Goal: Task Accomplishment & Management: Manage account settings

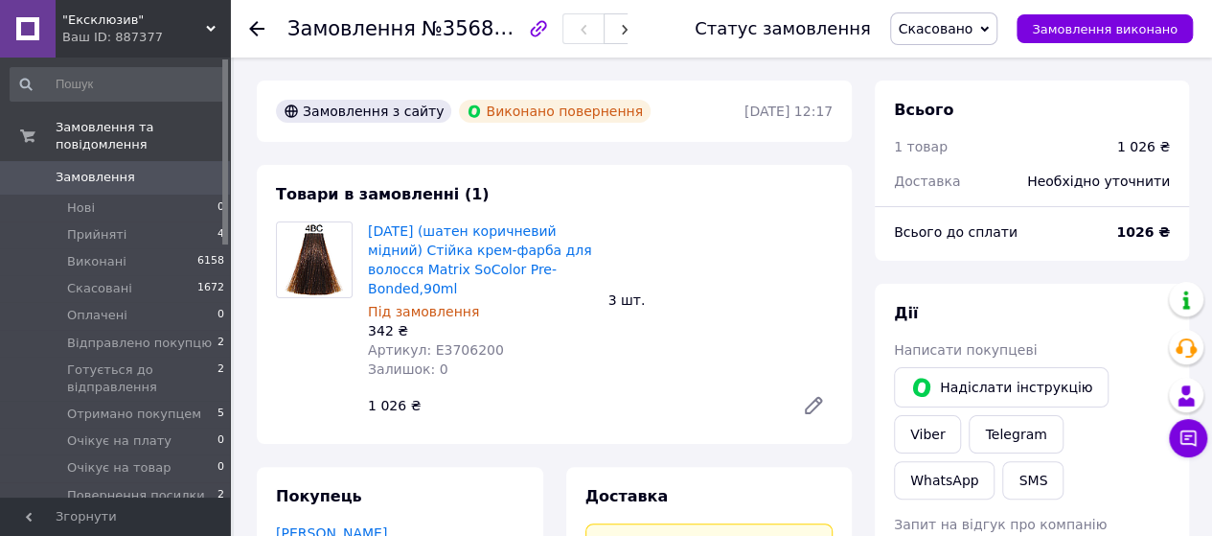
click at [86, 169] on span "Замовлення" at bounding box center [96, 177] width 80 height 17
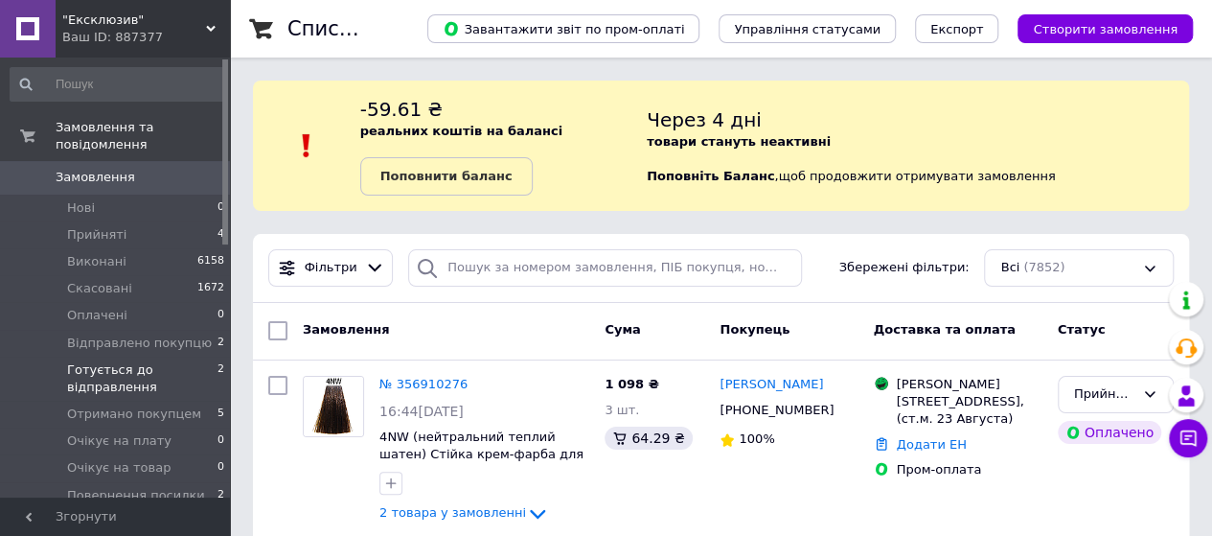
click at [112, 361] on span "Готується до відправлення" at bounding box center [142, 378] width 150 height 34
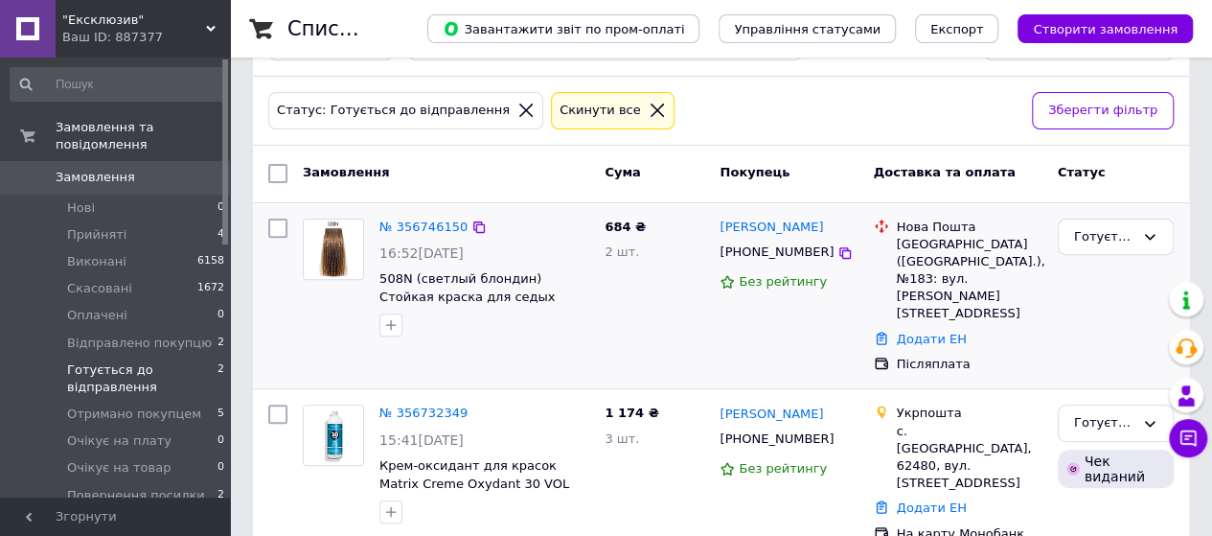
scroll to position [245, 0]
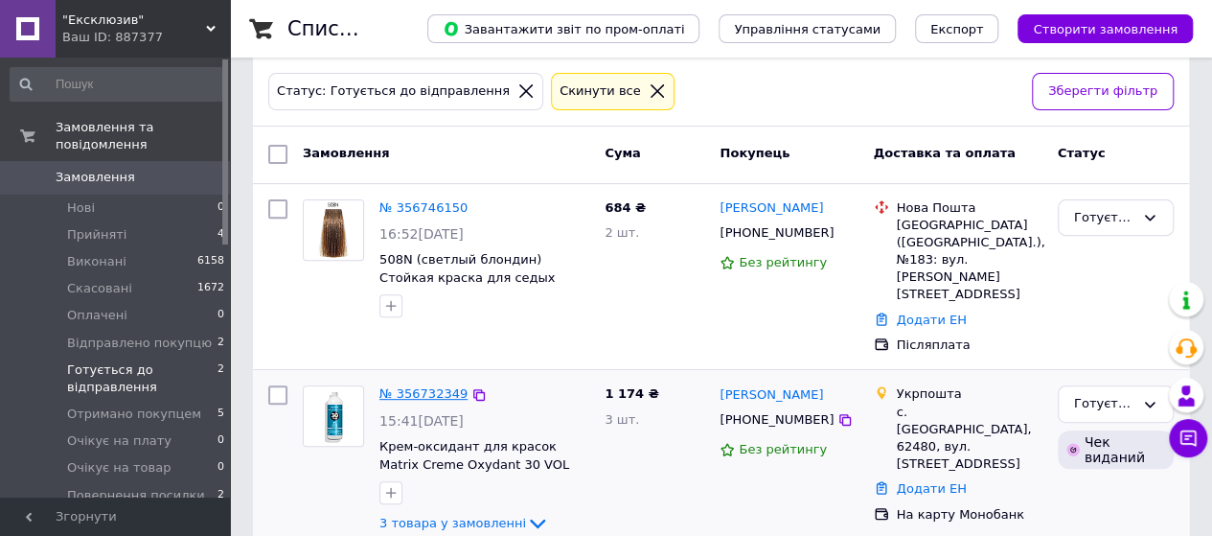
click at [424, 386] on link "№ 356732349" at bounding box center [423, 393] width 88 height 14
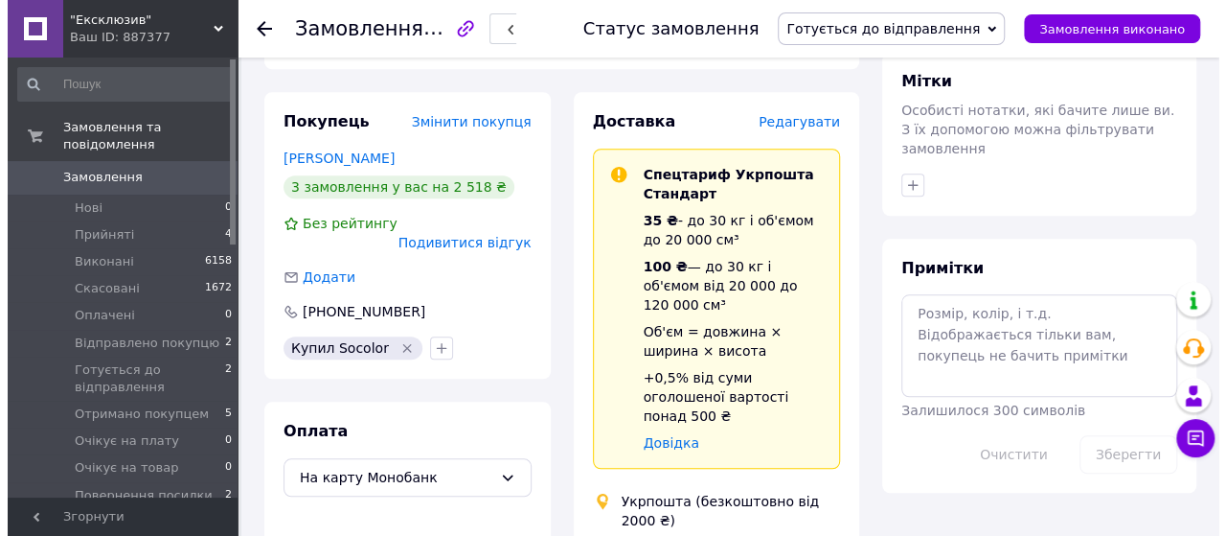
scroll to position [724, 0]
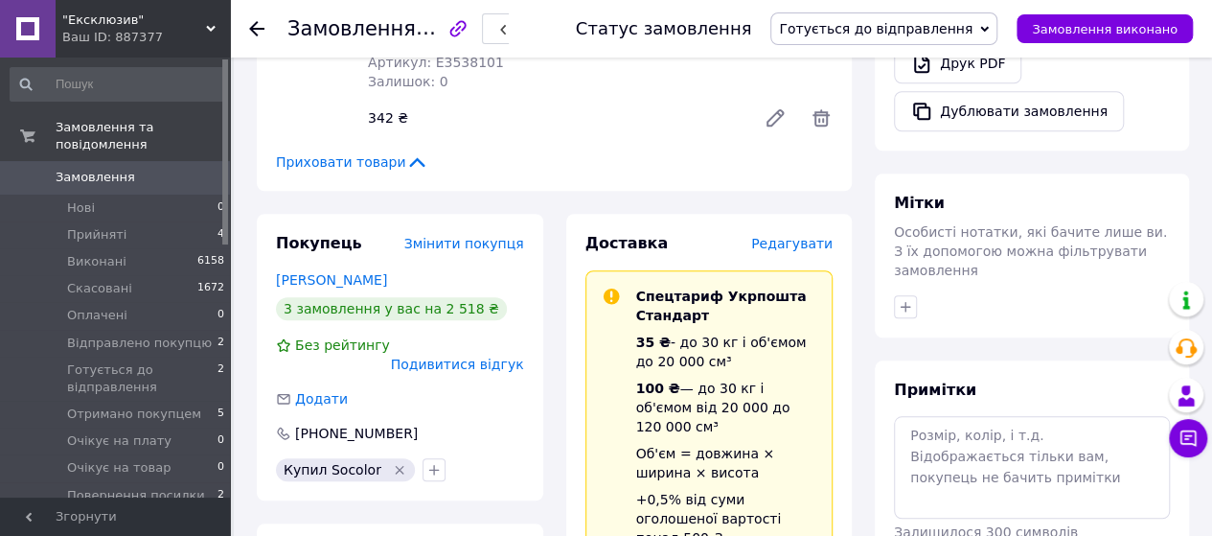
click at [809, 236] on span "Редагувати" at bounding box center [791, 243] width 81 height 15
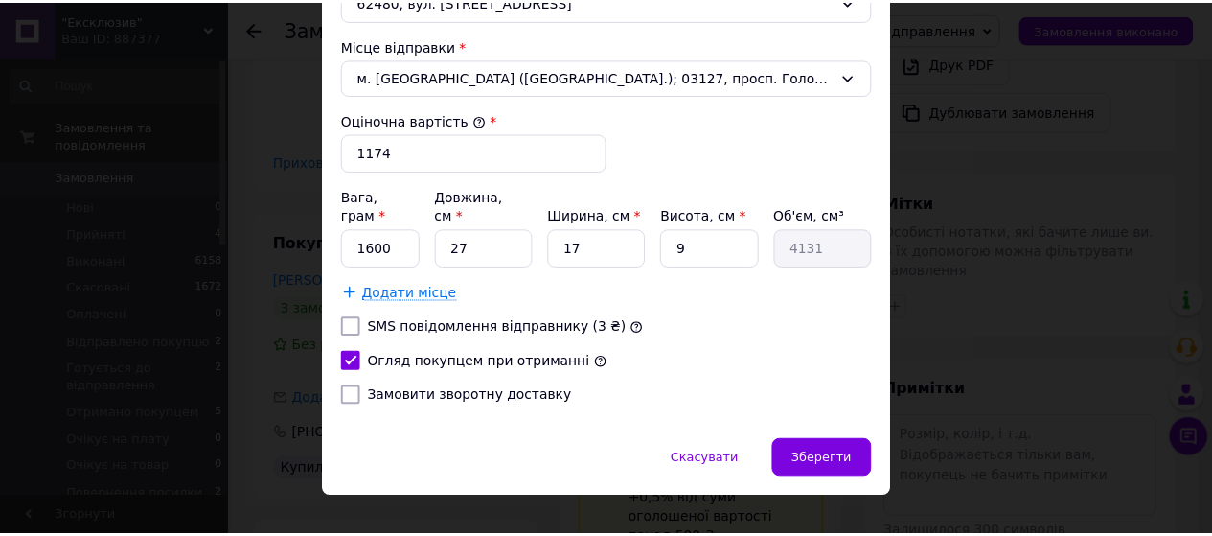
scroll to position [723, 0]
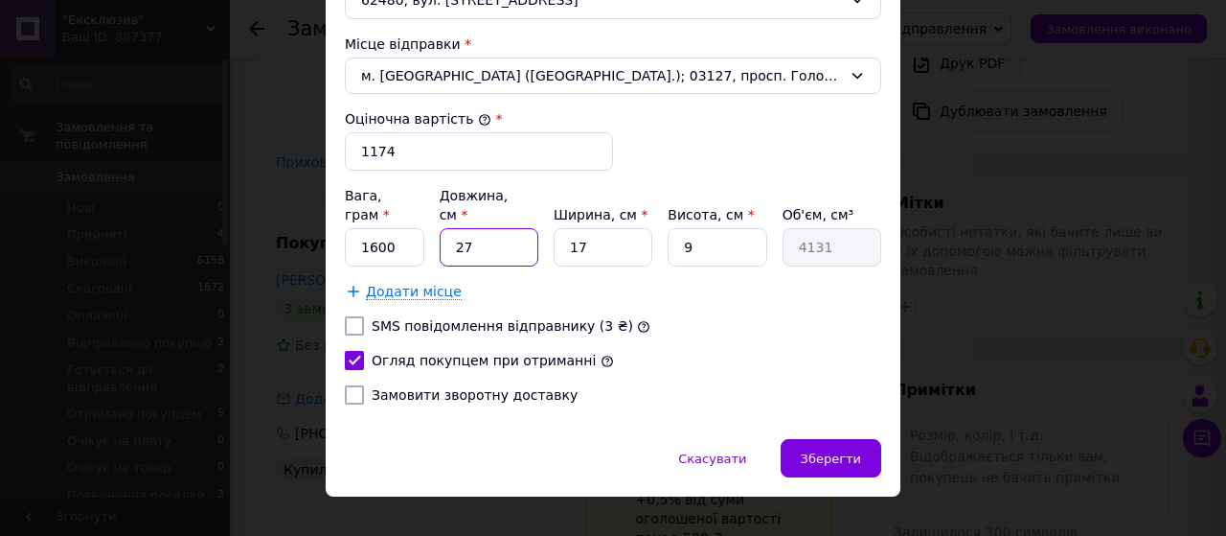
click at [479, 228] on input "27" at bounding box center [489, 247] width 99 height 38
type input "2"
type input "306"
type input "28"
type input "4284"
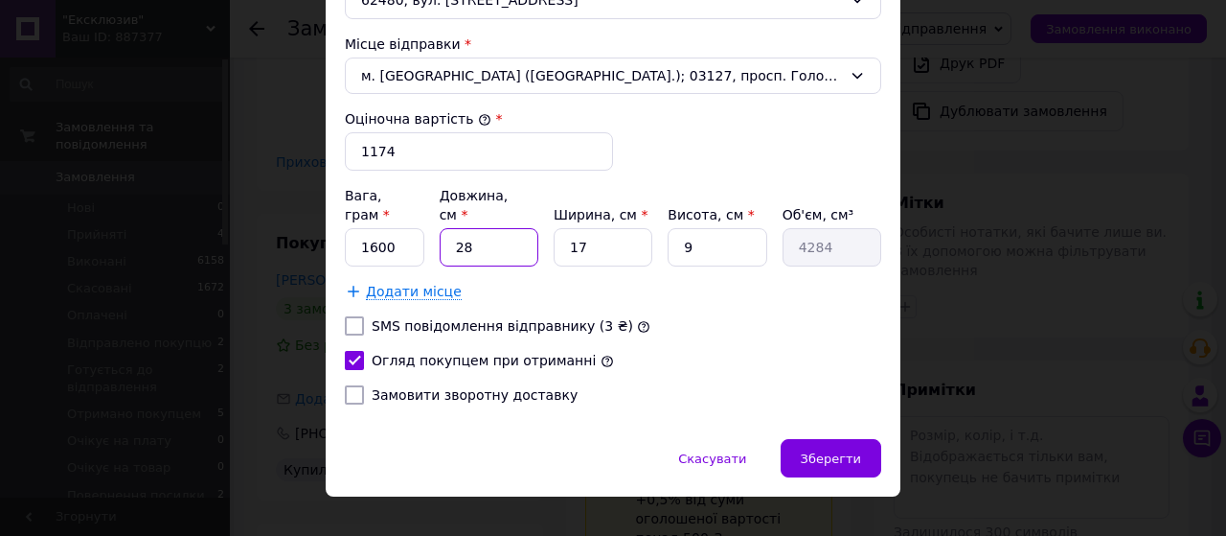
type input "28"
click at [596, 228] on input "17" at bounding box center [603, 247] width 99 height 38
type input "1"
type input "252"
type input "14"
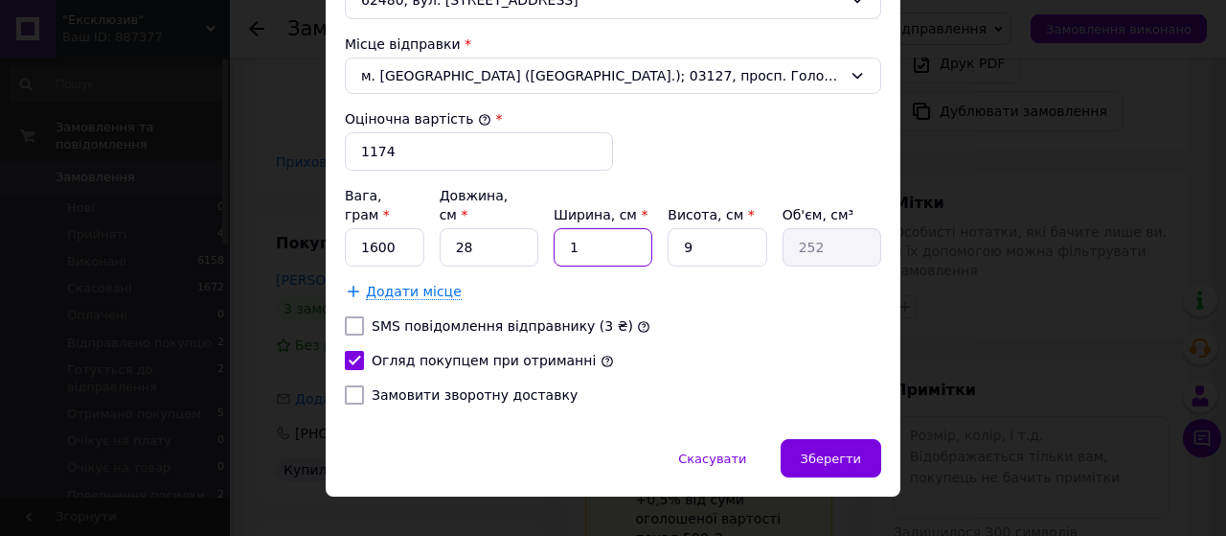
type input "3528"
type input "14"
click at [835, 451] on span "Зберегти" at bounding box center [831, 458] width 60 height 14
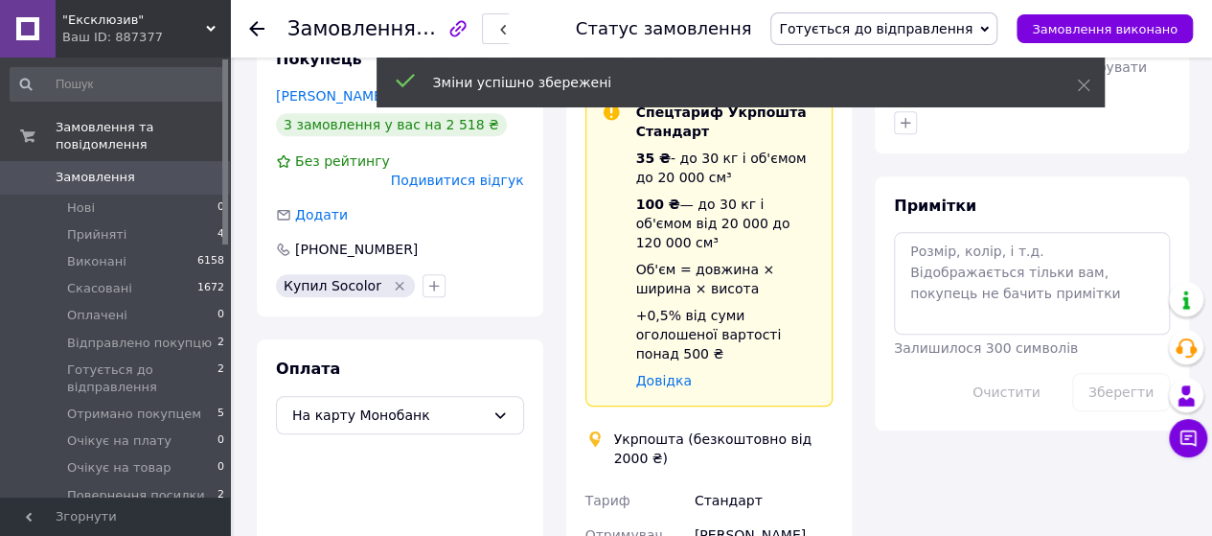
scroll to position [1299, 0]
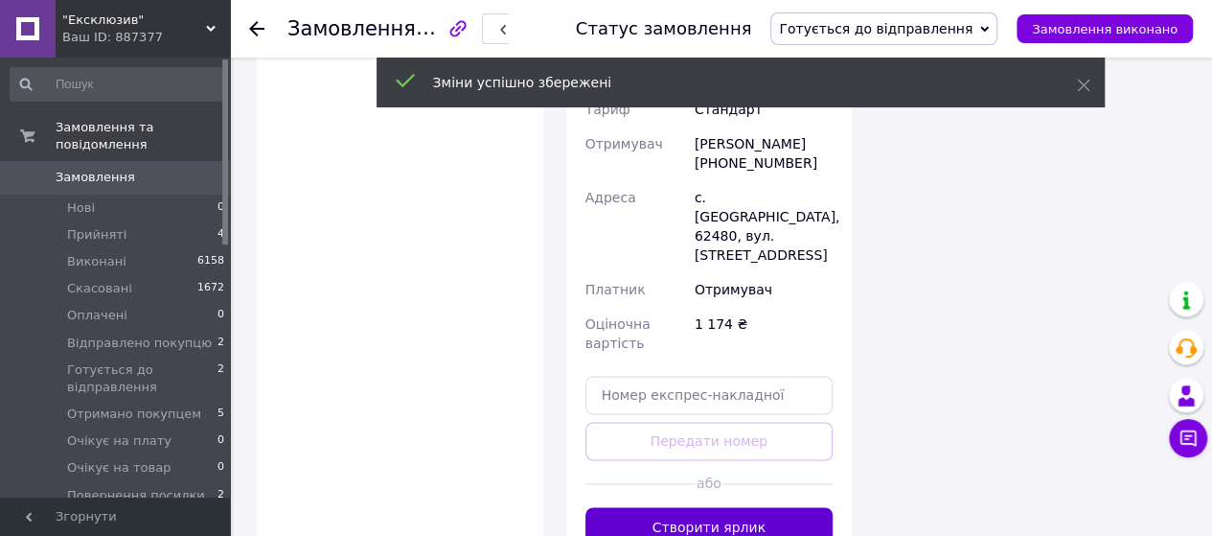
click at [739, 507] on button "Створити ярлик" at bounding box center [709, 526] width 248 height 38
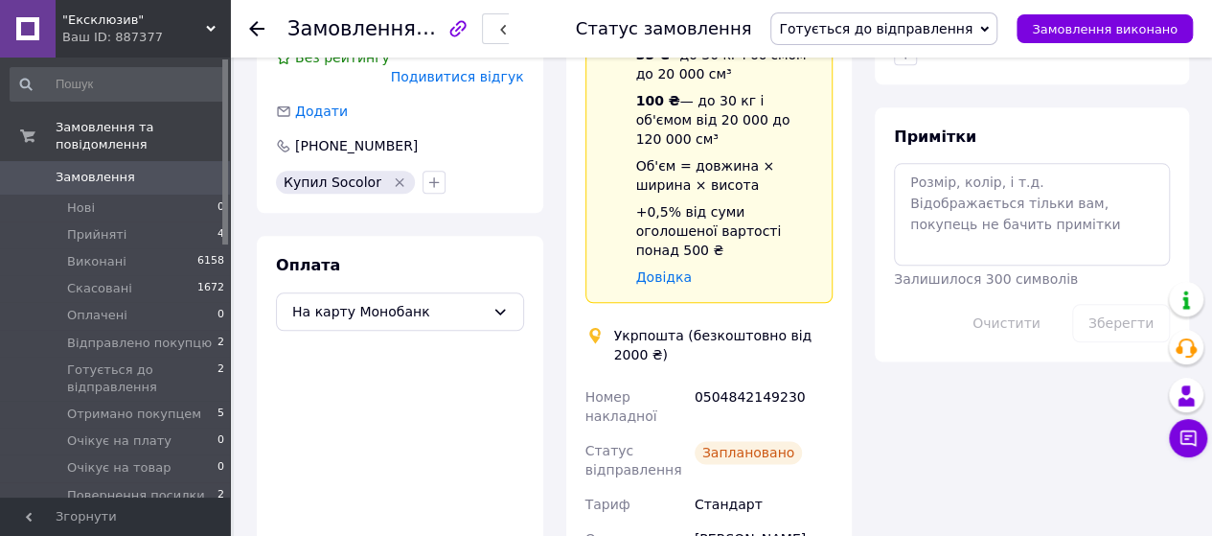
scroll to position [1012, 0]
click at [256, 28] on use at bounding box center [256, 28] width 15 height 15
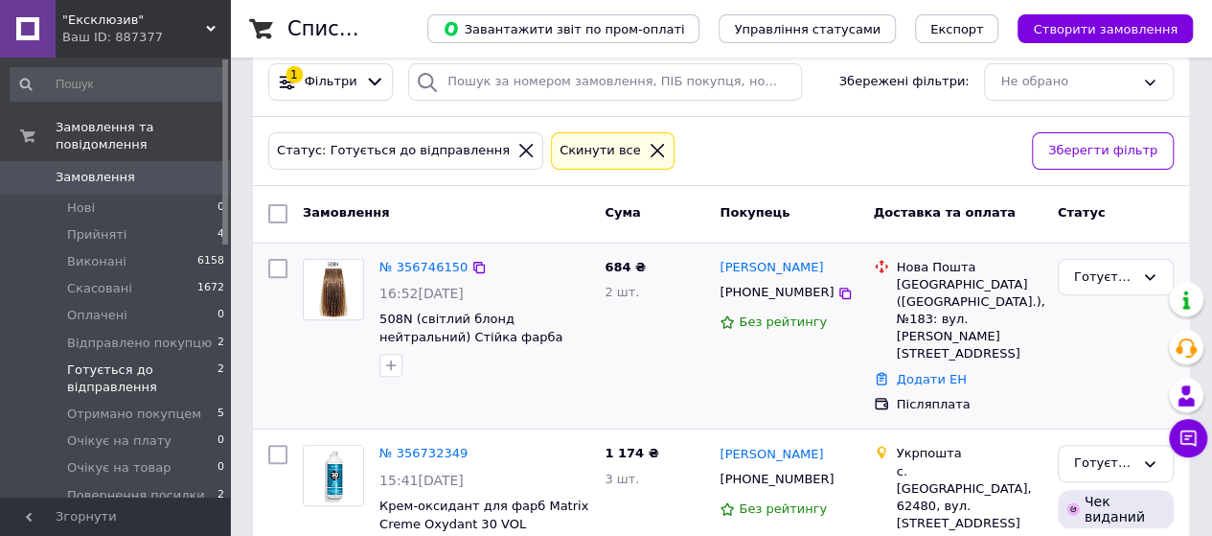
scroll to position [192, 0]
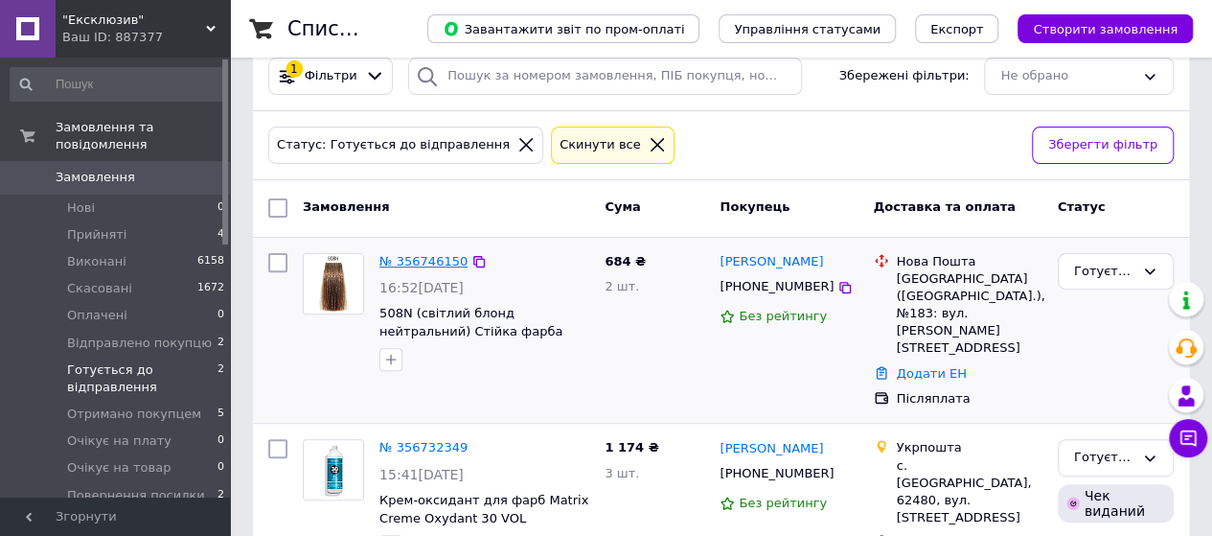
click at [437, 257] on link "№ 356746150" at bounding box center [423, 261] width 88 height 14
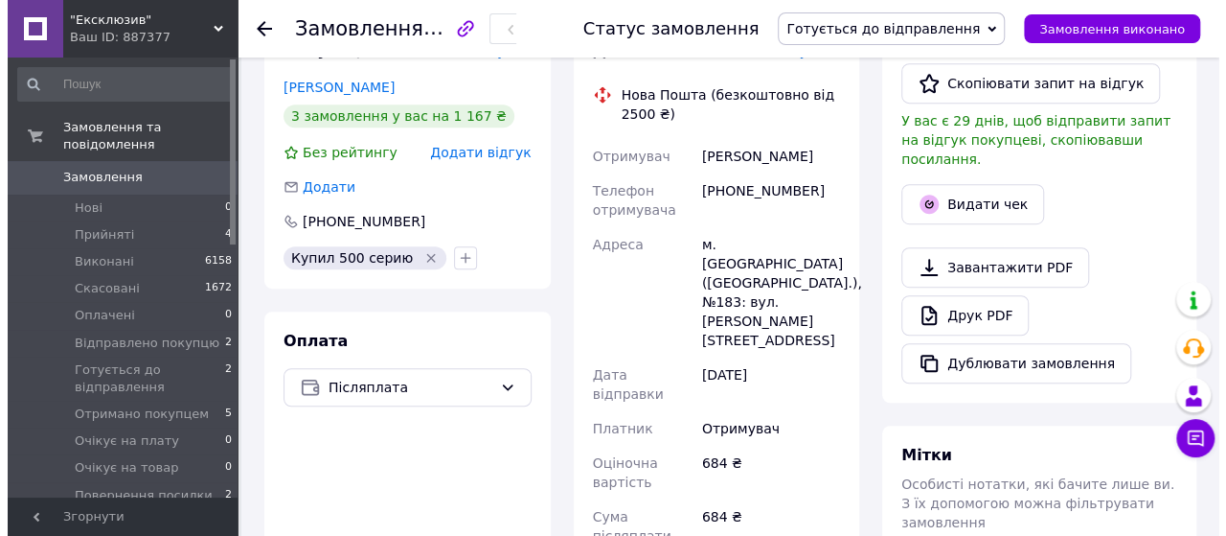
scroll to position [192, 0]
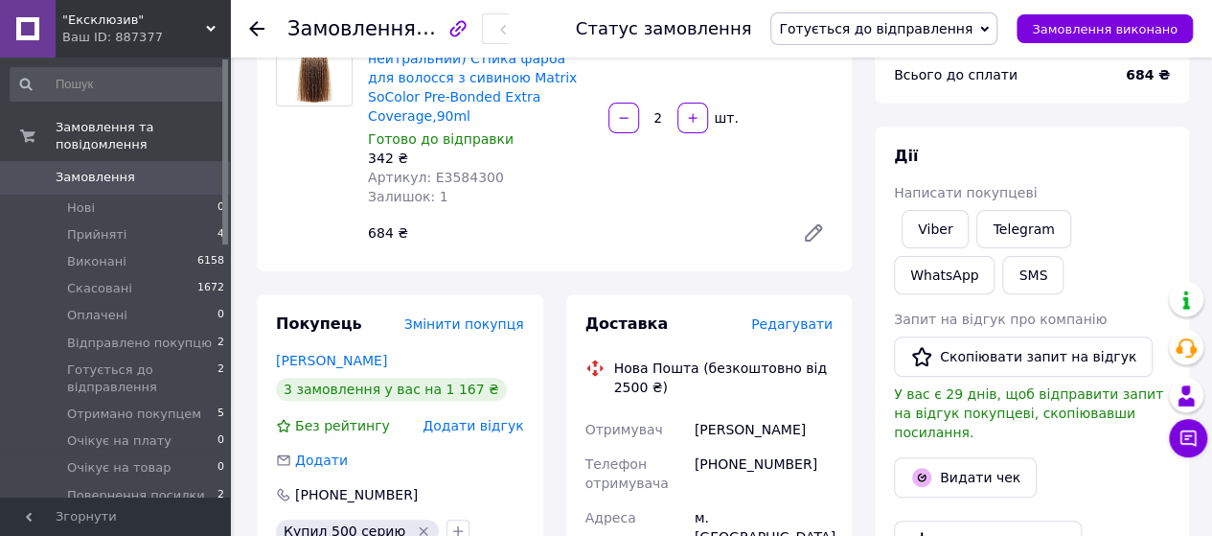
click at [814, 316] on span "Редагувати" at bounding box center [791, 323] width 81 height 15
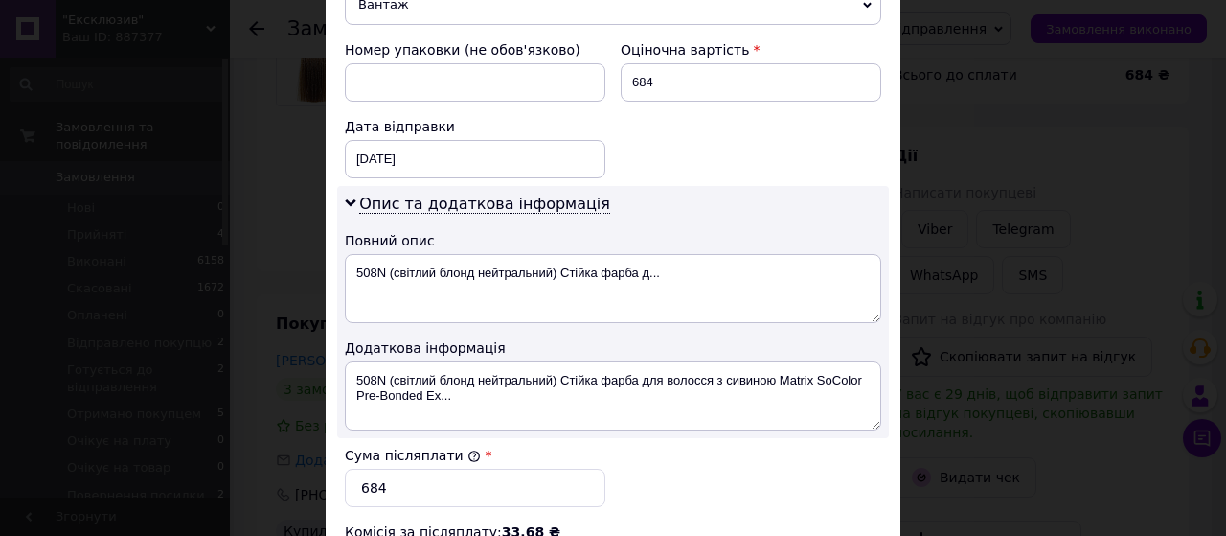
scroll to position [862, 0]
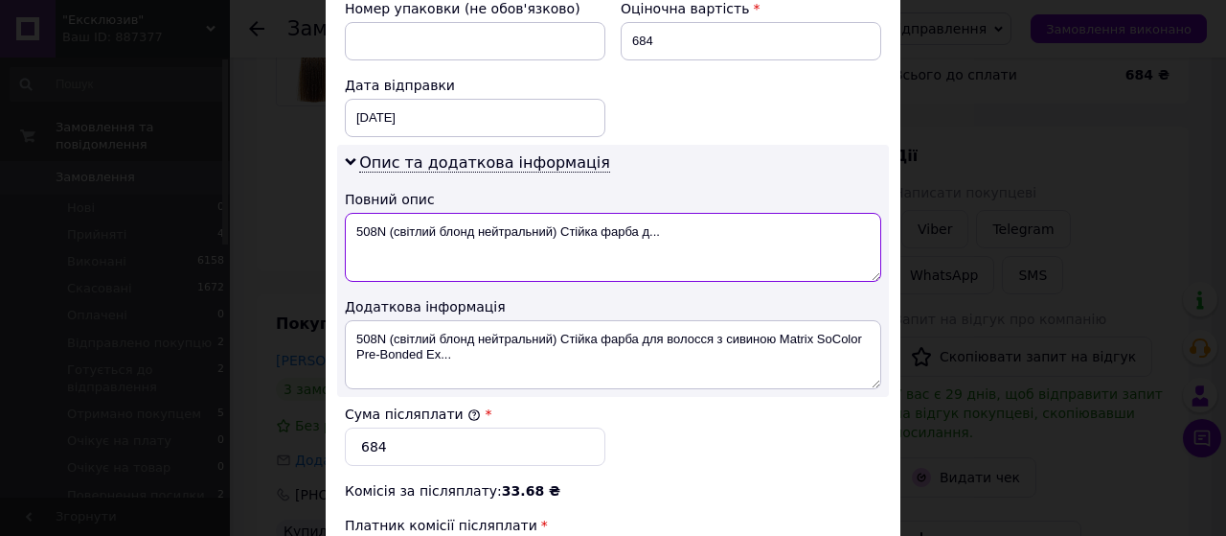
drag, startPoint x: 671, startPoint y: 210, endPoint x: 396, endPoint y: 204, distance: 275.0
click at [396, 213] on textarea "508N (світлий блонд нейтральний) Стійка фарба д..." at bounding box center [613, 247] width 536 height 69
type textarea "508N"
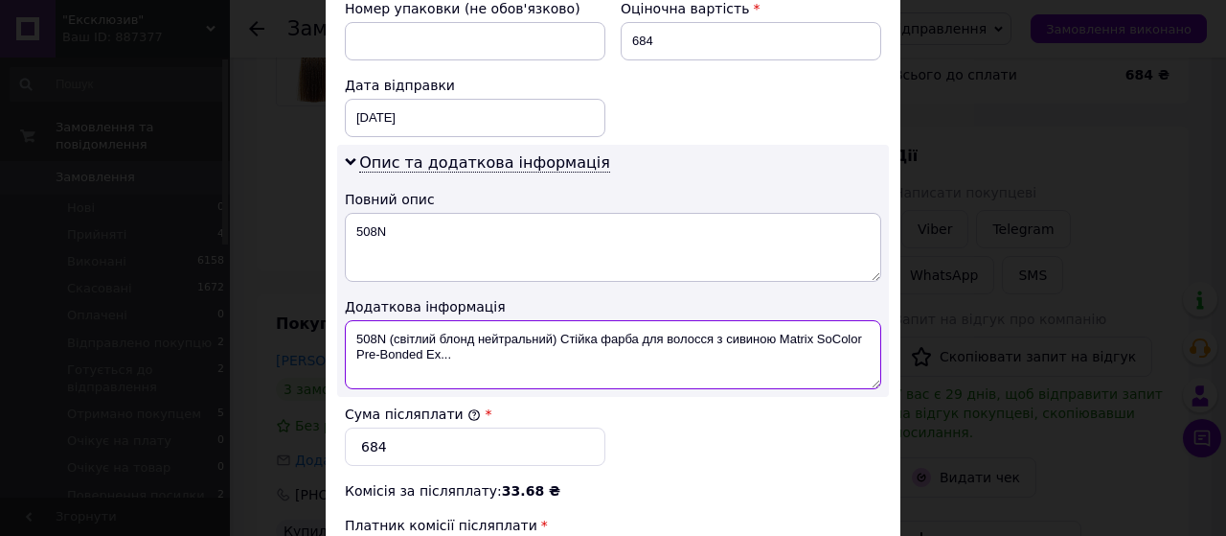
drag, startPoint x: 810, startPoint y: 313, endPoint x: 778, endPoint y: 309, distance: 31.8
click at [778, 320] on textarea "508N (світлий блонд нейтральний) Стійка фарба для волосся з сивиною Matrix SoCo…" at bounding box center [613, 354] width 536 height 69
type textarea "508N (світлий блонд нейтральний) Стійка фарба для волосся з сивиною SoColor Pre…"
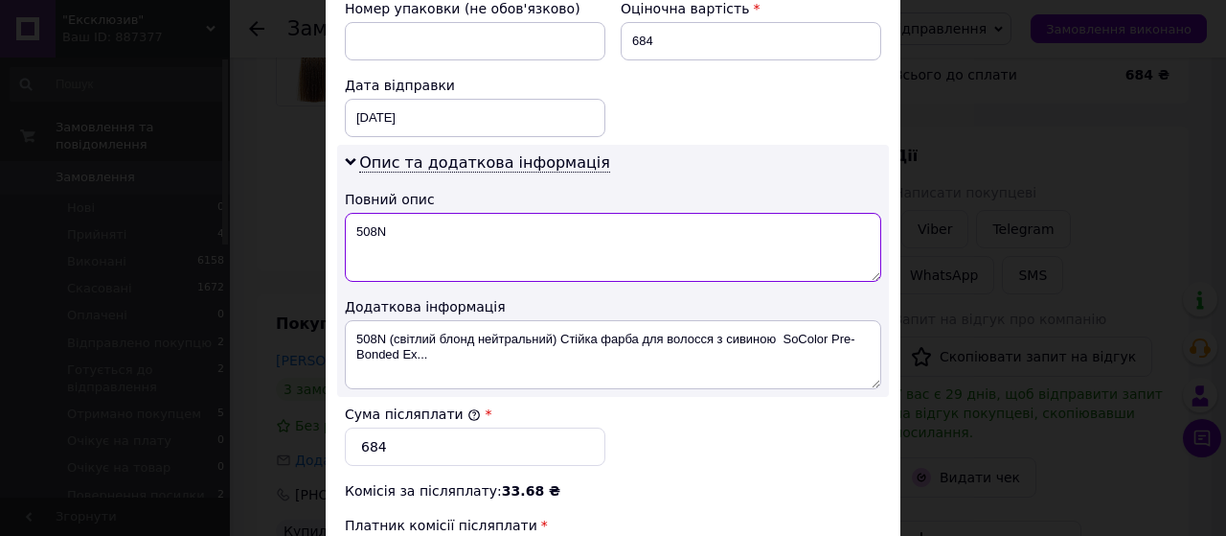
click at [350, 213] on textarea "508N" at bounding box center [613, 247] width 536 height 69
paste textarea "Matrix"
type textarea "Matrix 508N"
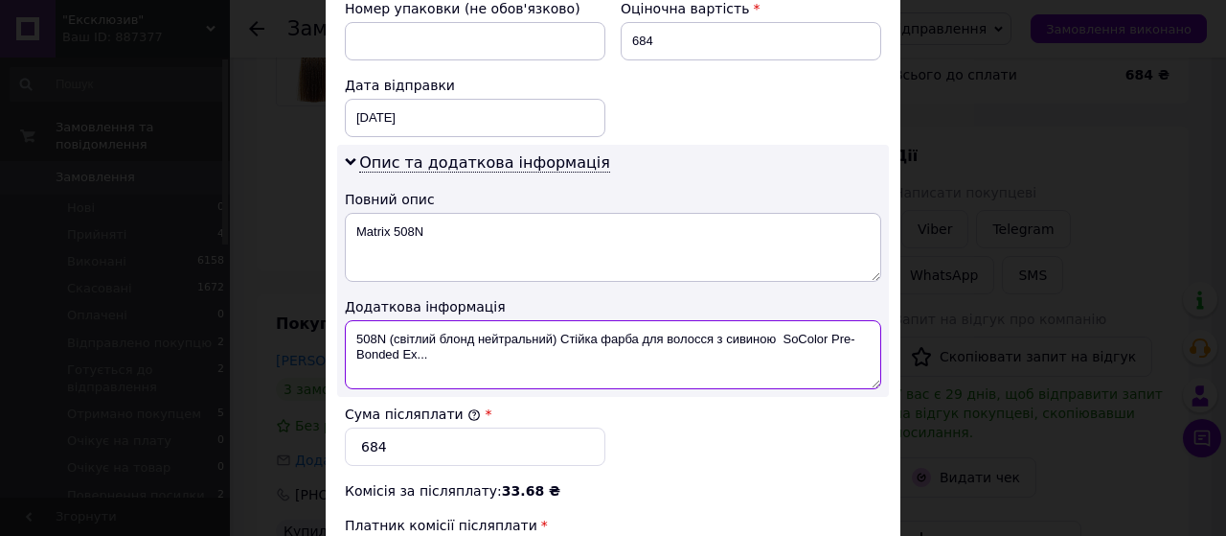
drag, startPoint x: 430, startPoint y: 335, endPoint x: 354, endPoint y: 309, distance: 80.0
click at [354, 320] on textarea "508N (світлий блонд нейтральний) Стійка фарба для волосся з сивиною SoColor Pre…" at bounding box center [613, 354] width 536 height 69
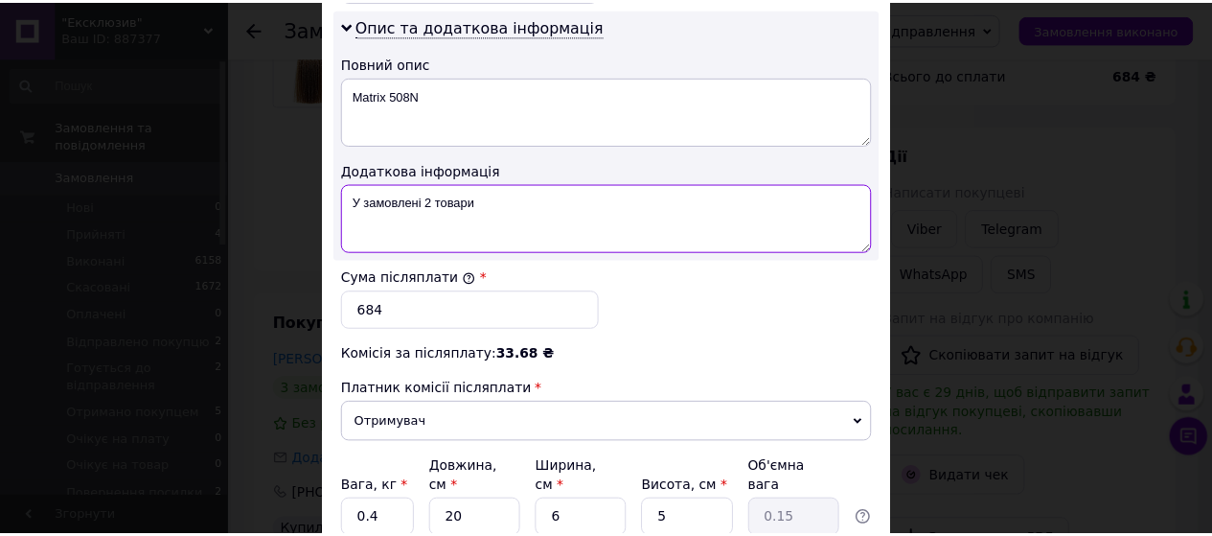
scroll to position [1130, 0]
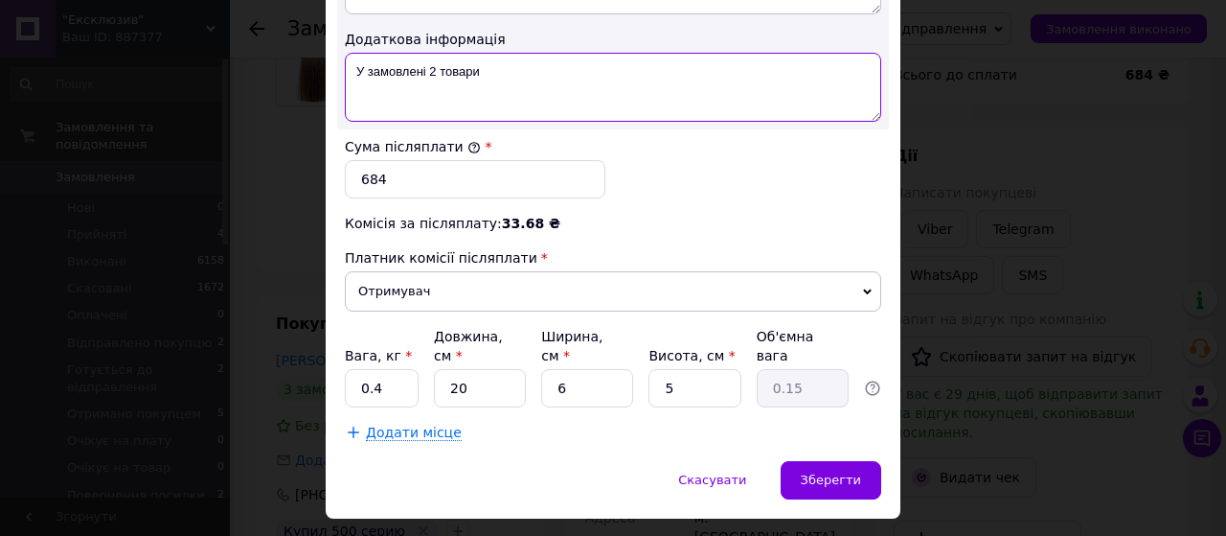
type textarea "У замовлені 2 товари"
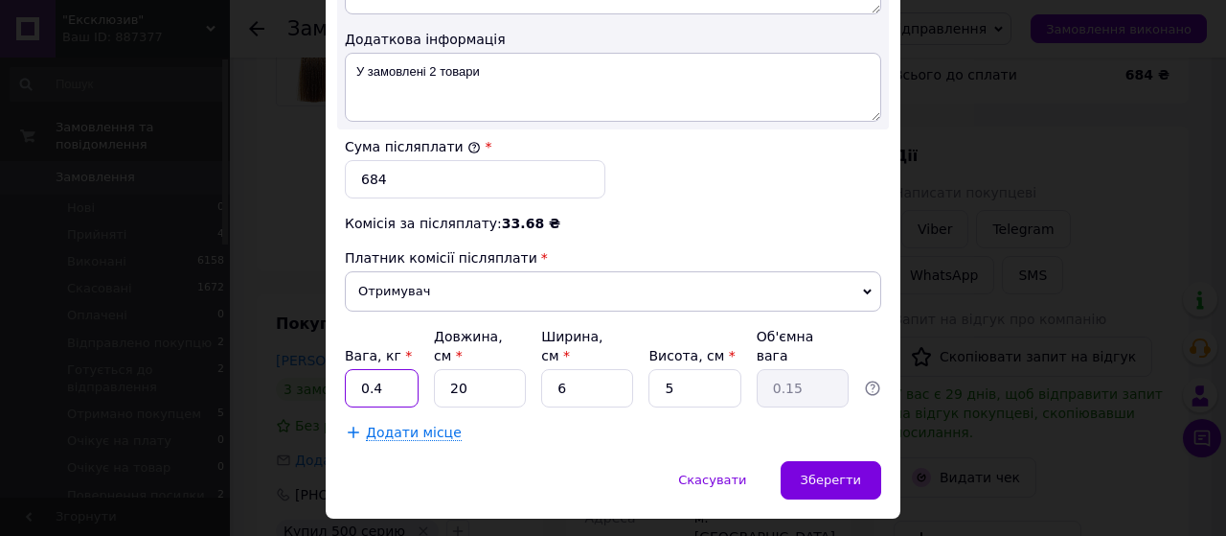
click at [391, 369] on input "0.4" at bounding box center [382, 388] width 74 height 38
type input "0.3"
click at [586, 369] on input "6" at bounding box center [587, 388] width 92 height 38
type input "7"
type input "0.18"
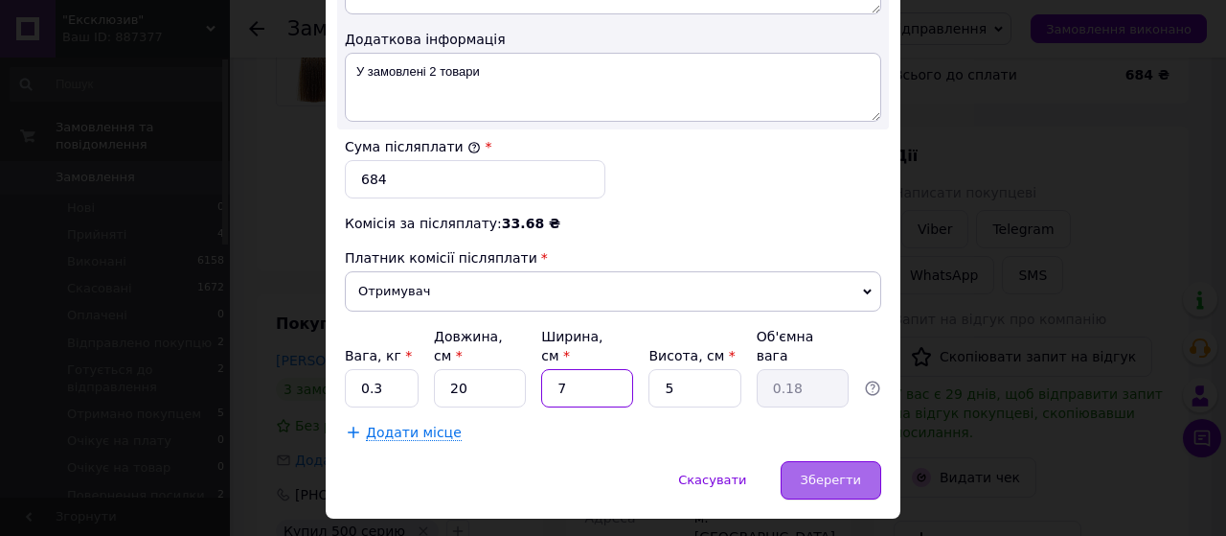
type input "7"
click at [830, 472] on span "Зберегти" at bounding box center [831, 479] width 60 height 14
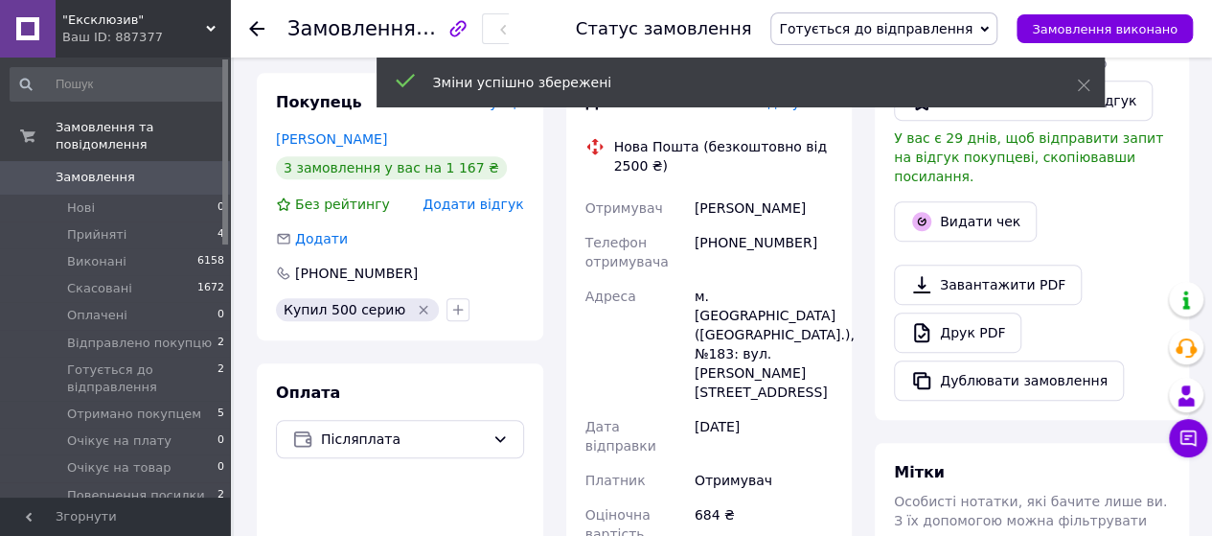
scroll to position [671, 0]
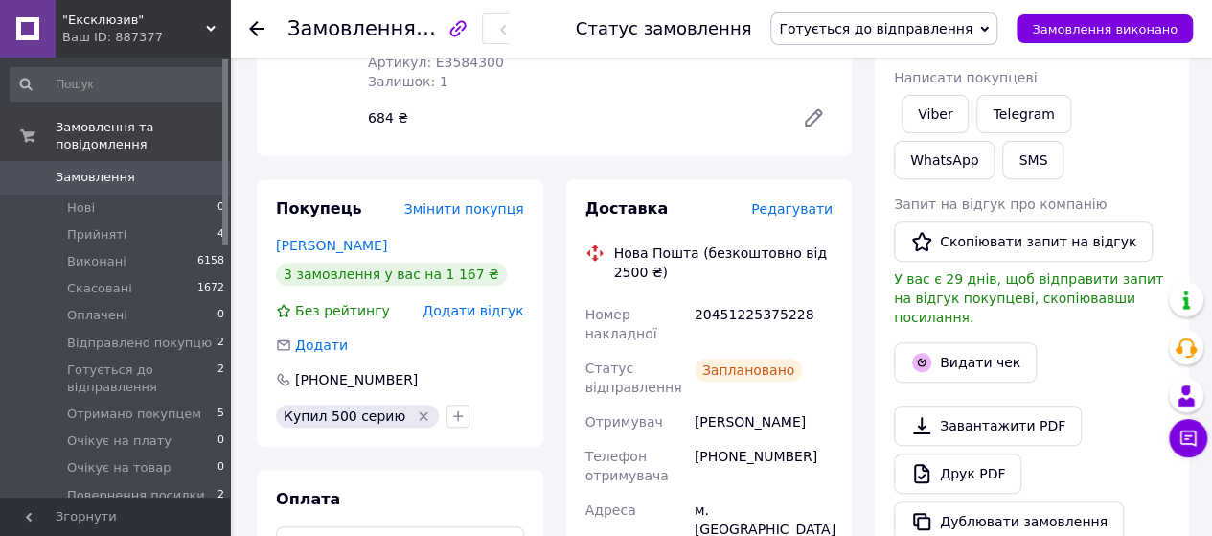
scroll to position [192, 0]
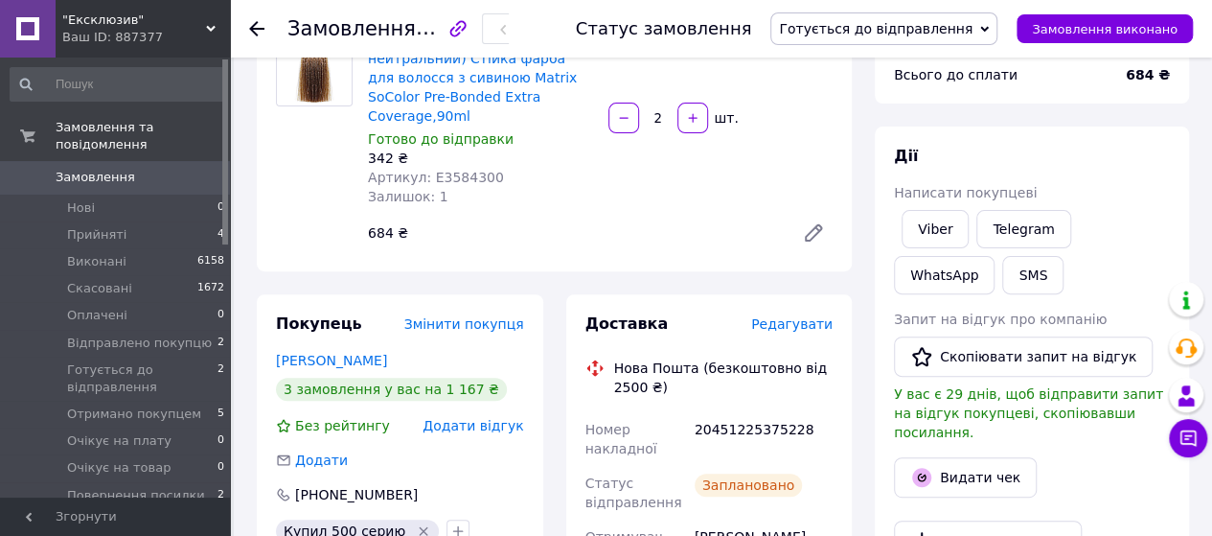
click at [255, 27] on icon at bounding box center [256, 28] width 15 height 15
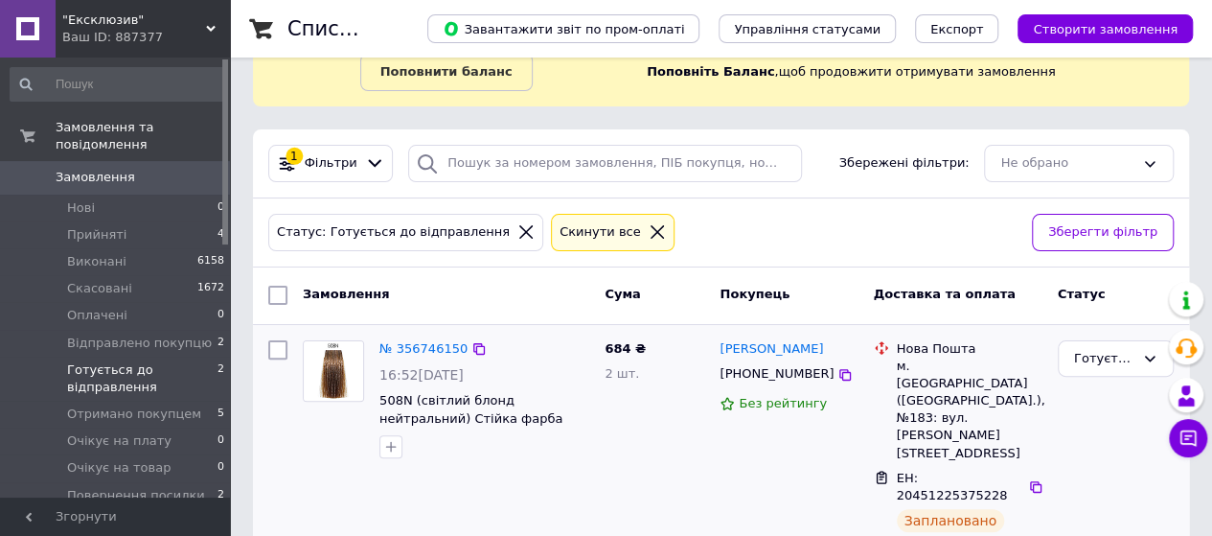
scroll to position [272, 0]
